Goal: Transaction & Acquisition: Purchase product/service

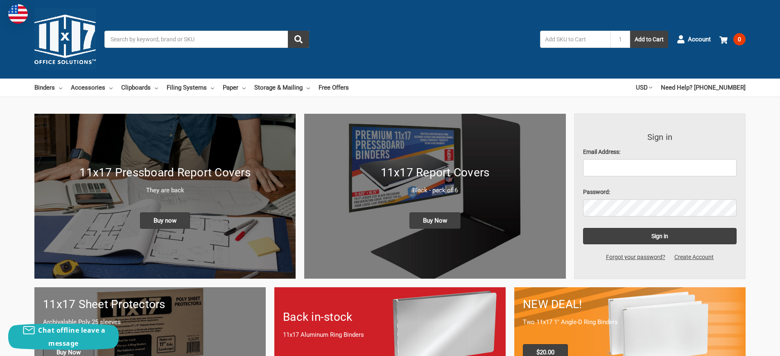
click at [70, 344] on span "Buy Now" at bounding box center [68, 352] width 51 height 16
click at [165, 212] on span "Buy now" at bounding box center [165, 220] width 50 height 16
click at [435, 212] on span "Buy Now" at bounding box center [434, 220] width 51 height 16
